Goal: Task Accomplishment & Management: Manage account settings

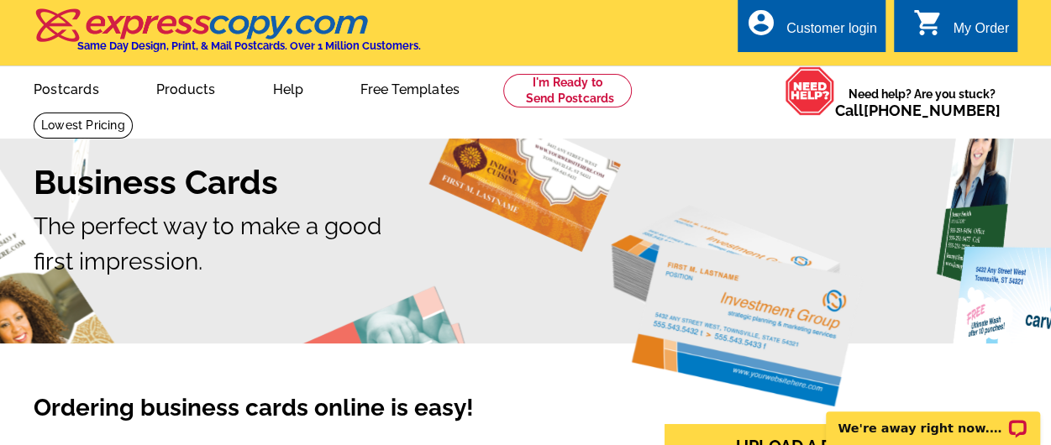
click at [799, 29] on div "Customer login" at bounding box center [831, 33] width 91 height 24
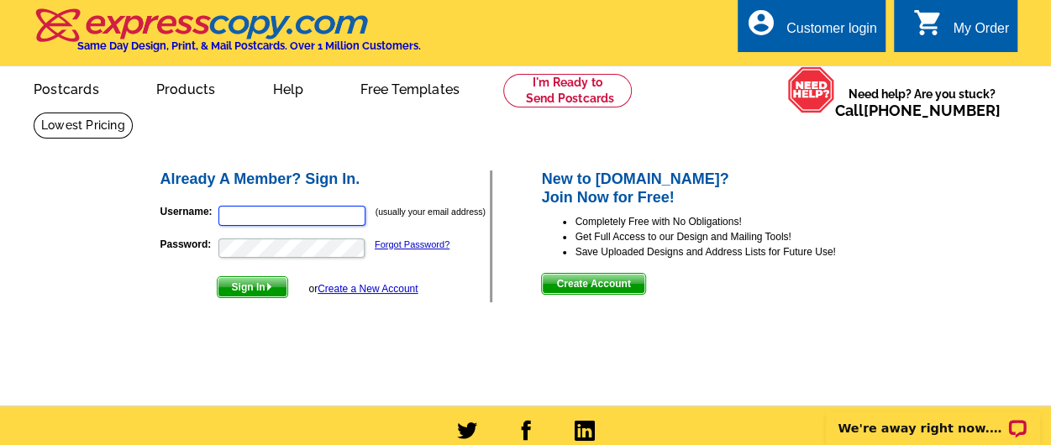
click at [262, 216] on input "Username:" at bounding box center [291, 216] width 147 height 20
type input "[PERSON_NAME][EMAIL_ADDRESS][DOMAIN_NAME]"
